Goal: Find specific page/section: Find specific page/section

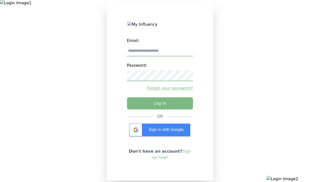
click at [160, 53] on input "email" at bounding box center [160, 51] width 66 height 11
type input "**********"
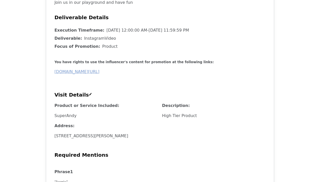
scroll to position [253, 0]
